Goal: Book appointment/travel/reservation

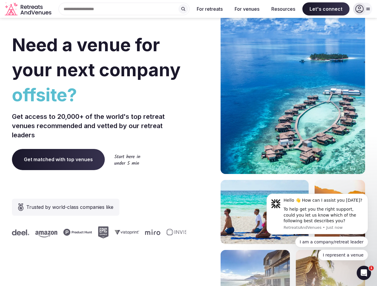
click at [188, 143] on div "Need a venue for your next company offsite? Get access to 20,000+ of the world'…" at bounding box center [188, 178] width 353 height 359
click at [124, 9] on div "Search Popular Destinations [GEOGRAPHIC_DATA], [GEOGRAPHIC_DATA] [GEOGRAPHIC_DA…" at bounding box center [122, 9] width 136 height 13
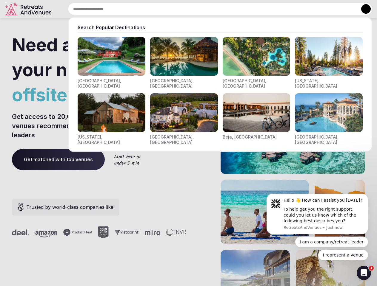
click at [183, 9] on input "text" at bounding box center [220, 9] width 304 height 13
click at [210, 9] on input "text" at bounding box center [220, 9] width 304 height 13
click at [247, 9] on input "text" at bounding box center [220, 9] width 304 height 13
click at [283, 9] on input "text" at bounding box center [220, 9] width 304 height 13
click at [326, 9] on input "text" at bounding box center [220, 9] width 304 height 13
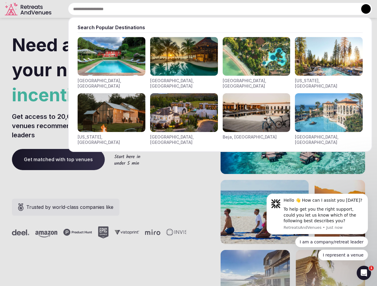
click at [362, 9] on button at bounding box center [366, 9] width 10 height 10
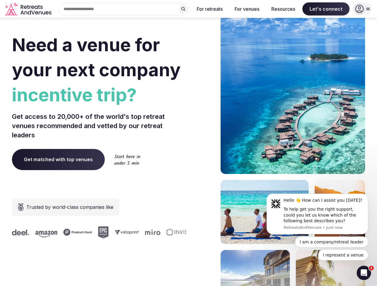
click at [317, 214] on div "To help get you the right support, could you let us know which of the following…" at bounding box center [323, 216] width 80 height 18
